Goal: Task Accomplishment & Management: Use online tool/utility

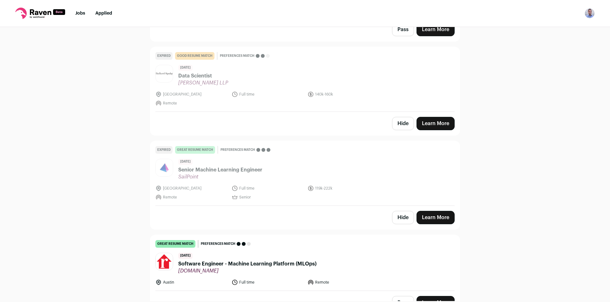
scroll to position [445, 0]
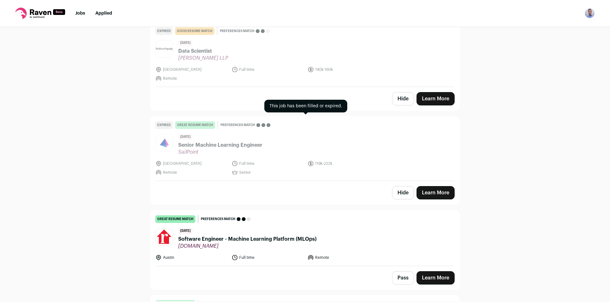
click at [201, 146] on span "Senior Machine Learning Engineer" at bounding box center [220, 145] width 84 height 8
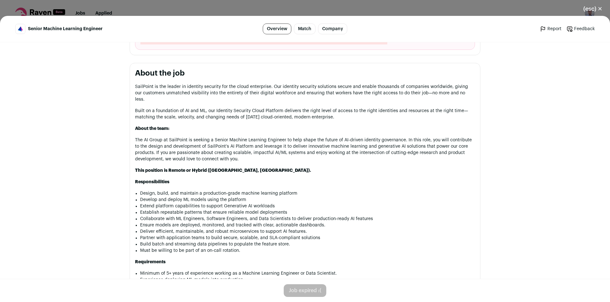
scroll to position [286, 0]
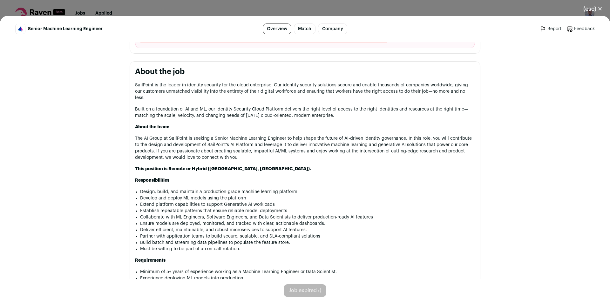
click at [156, 4] on div "(esc) ✕ Senior Machine Learning Engineer Overview Match Company Report Feedback…" at bounding box center [305, 151] width 610 height 302
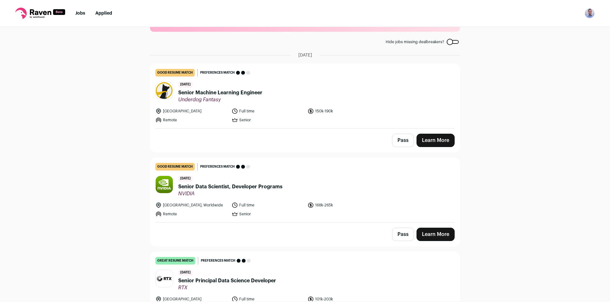
scroll to position [64, 0]
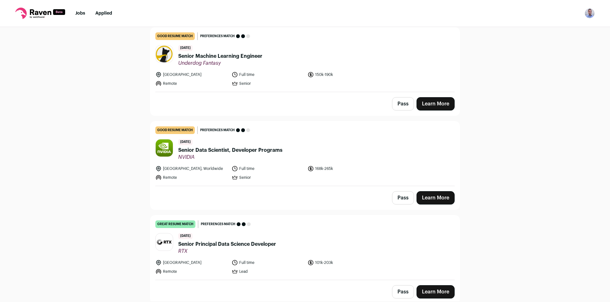
click at [434, 101] on link "Learn More" at bounding box center [436, 103] width 38 height 13
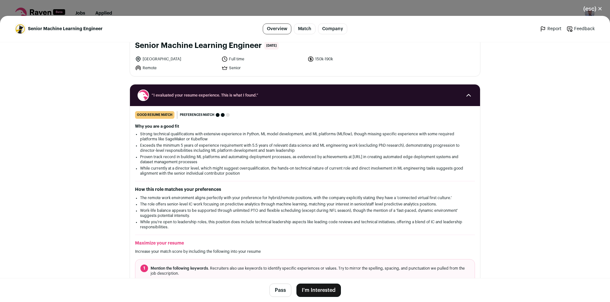
scroll to position [254, 0]
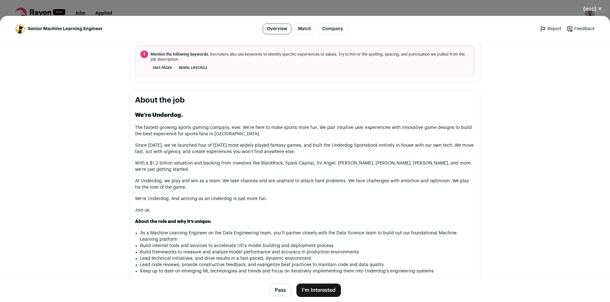
click at [362, 9] on div "(esc) ✕ Senior Machine Learning Engineer Overview Match Company Report Feedback…" at bounding box center [305, 151] width 610 height 302
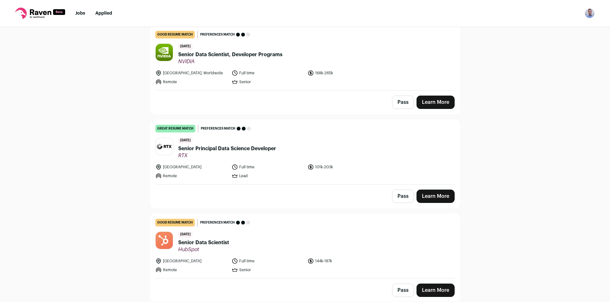
scroll to position [222, 0]
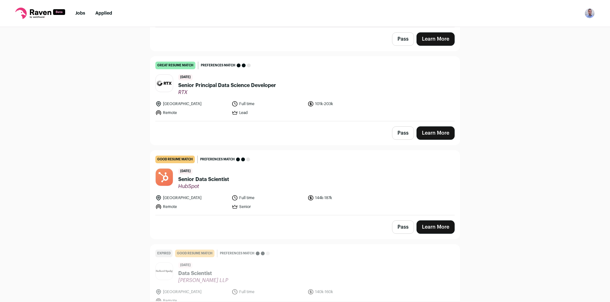
click at [432, 39] on link "Learn More" at bounding box center [436, 38] width 38 height 13
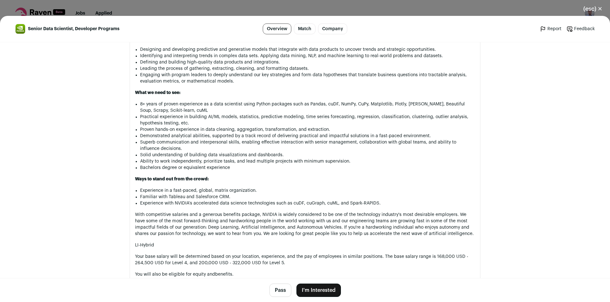
scroll to position [375, 0]
click at [212, 7] on div "(esc) ✕ Senior Data Scientist, Developer Programs Overview Match Company Report…" at bounding box center [305, 151] width 610 height 302
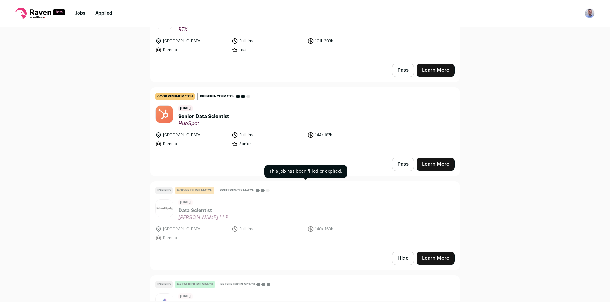
scroll to position [286, 0]
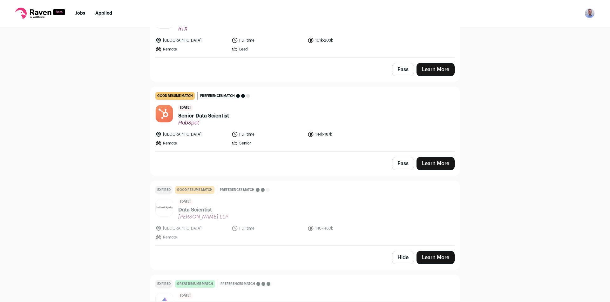
click at [434, 159] on link "Learn More" at bounding box center [436, 163] width 38 height 13
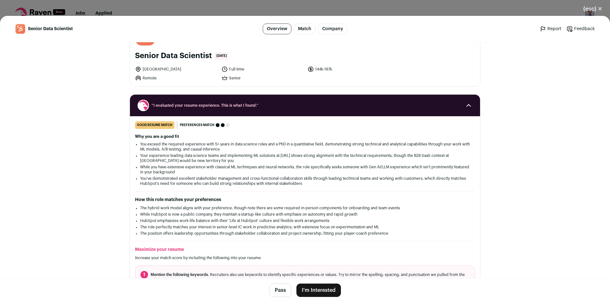
scroll to position [0, 0]
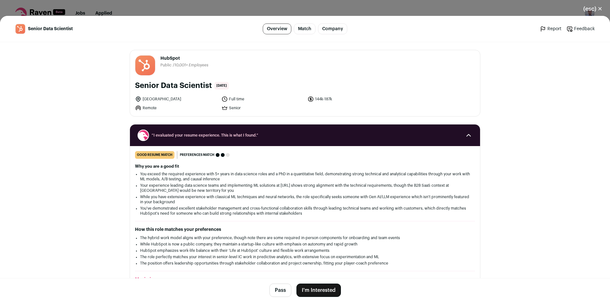
click at [380, 9] on div "(esc) ✕ Senior Data Scientist Overview Match Company Report Feedback Report Fee…" at bounding box center [305, 151] width 610 height 302
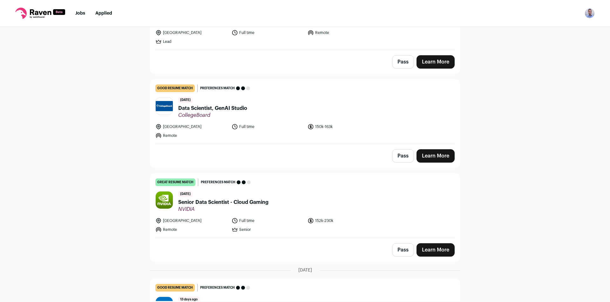
scroll to position [699, 0]
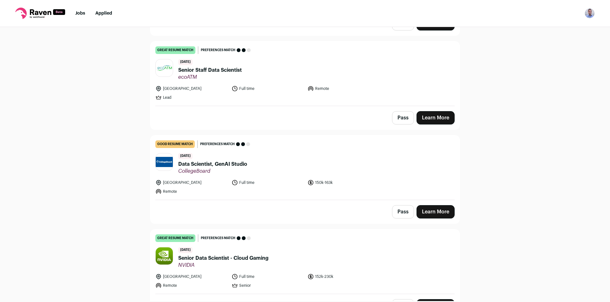
click at [426, 120] on link "Learn More" at bounding box center [436, 117] width 38 height 13
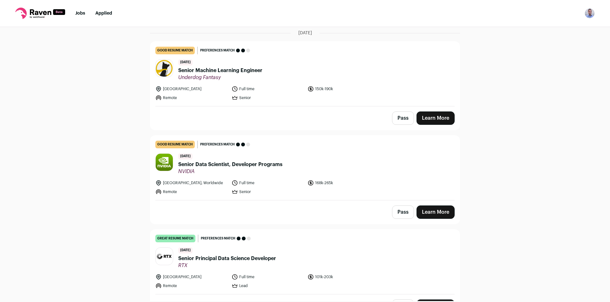
scroll to position [0, 0]
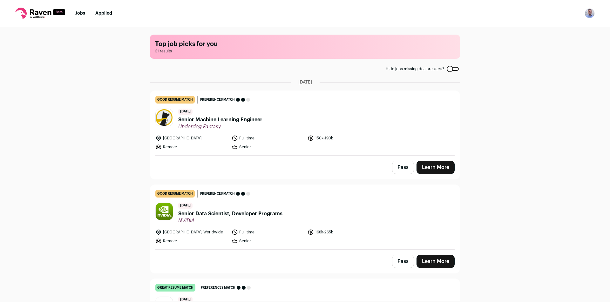
click at [395, 165] on button "Pass" at bounding box center [403, 167] width 22 height 13
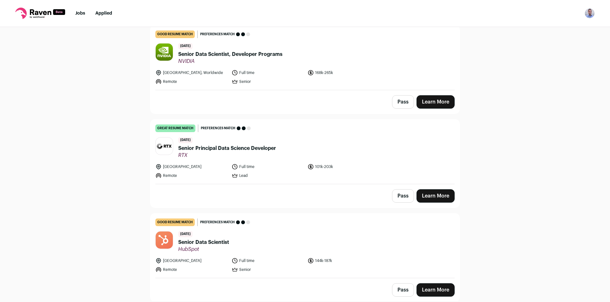
scroll to position [254, 0]
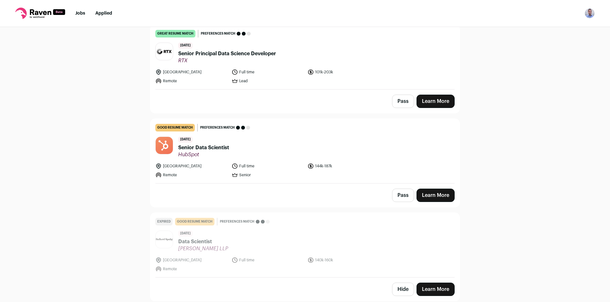
click at [439, 97] on link "Learn More" at bounding box center [436, 101] width 38 height 13
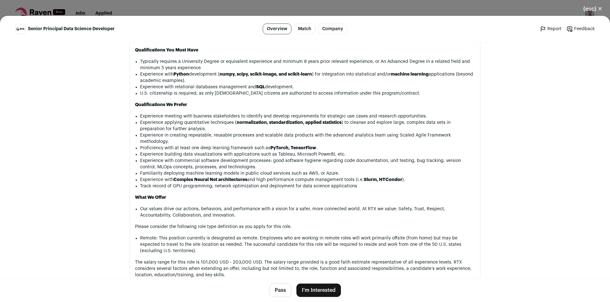
scroll to position [636, 0]
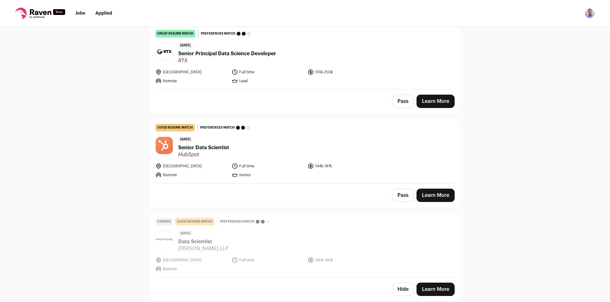
click at [399, 104] on button "Pass" at bounding box center [403, 101] width 22 height 13
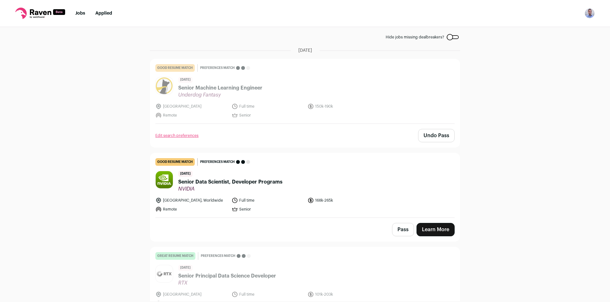
scroll to position [0, 0]
